Goal: Information Seeking & Learning: Learn about a topic

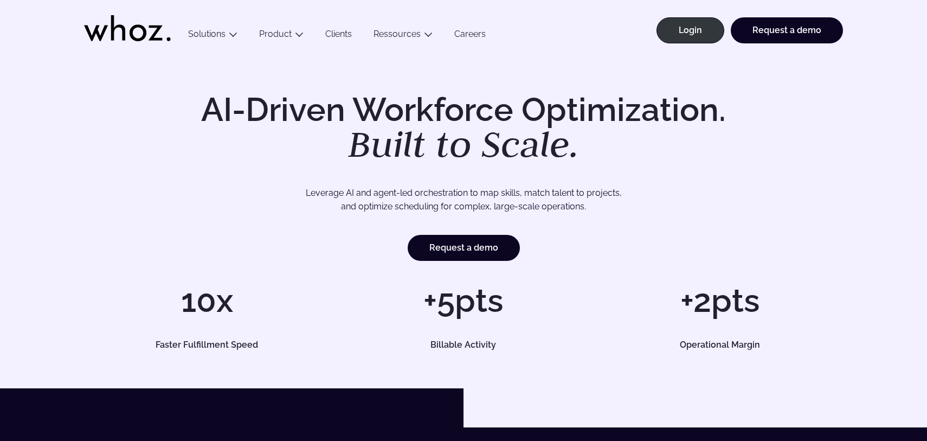
click at [340, 32] on link "Clients" at bounding box center [338, 36] width 48 height 15
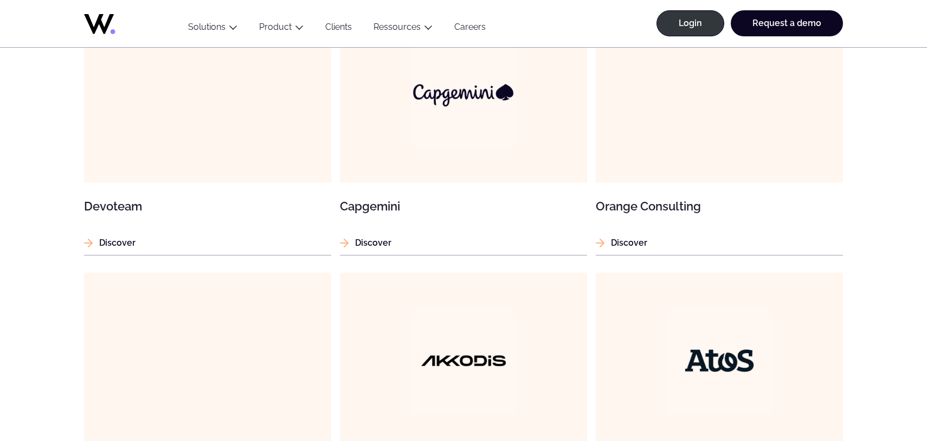
scroll to position [715, 0]
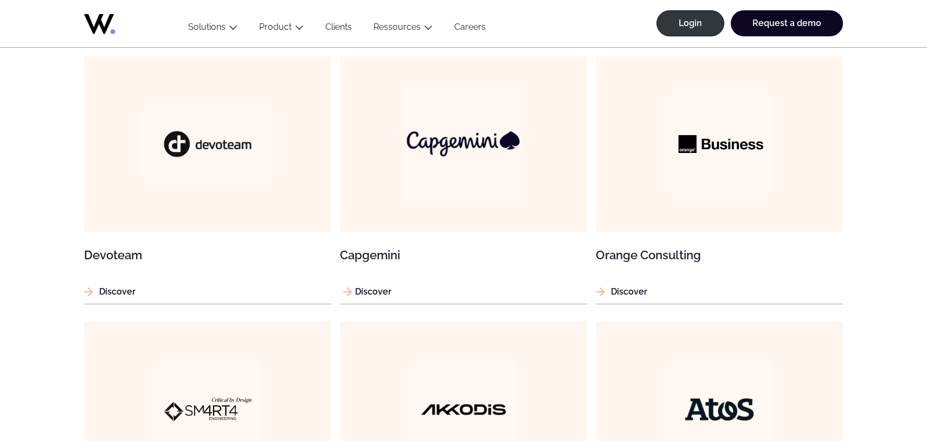
click at [447, 191] on img at bounding box center [463, 144] width 118 height 118
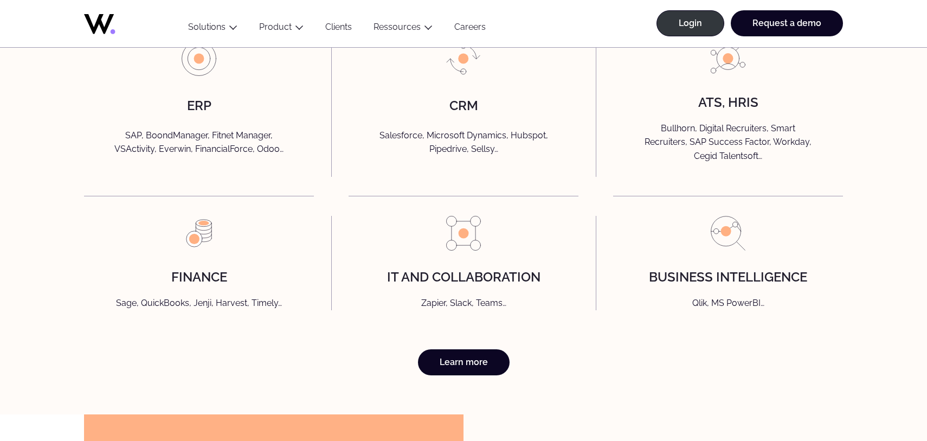
scroll to position [2550, 0]
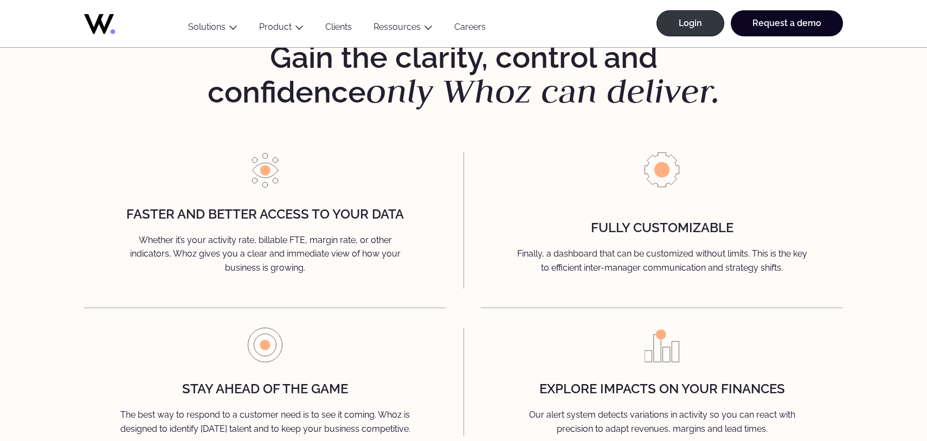
scroll to position [1261, 0]
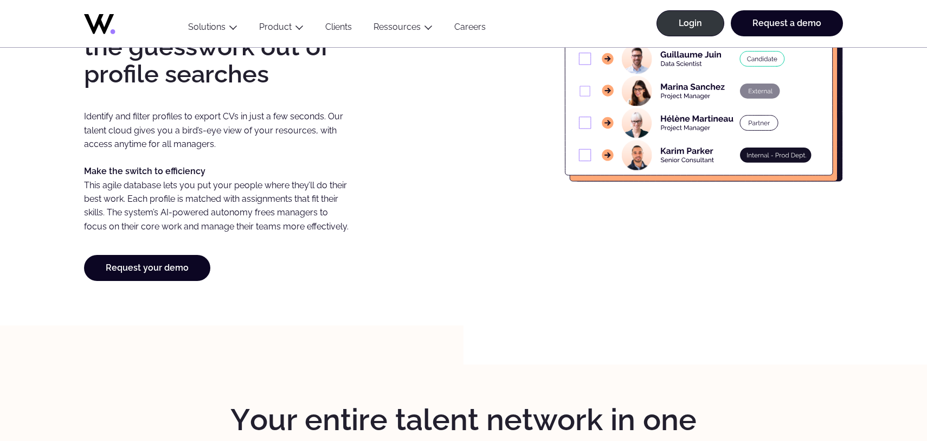
scroll to position [1002, 0]
